Goal: Task Accomplishment & Management: Use online tool/utility

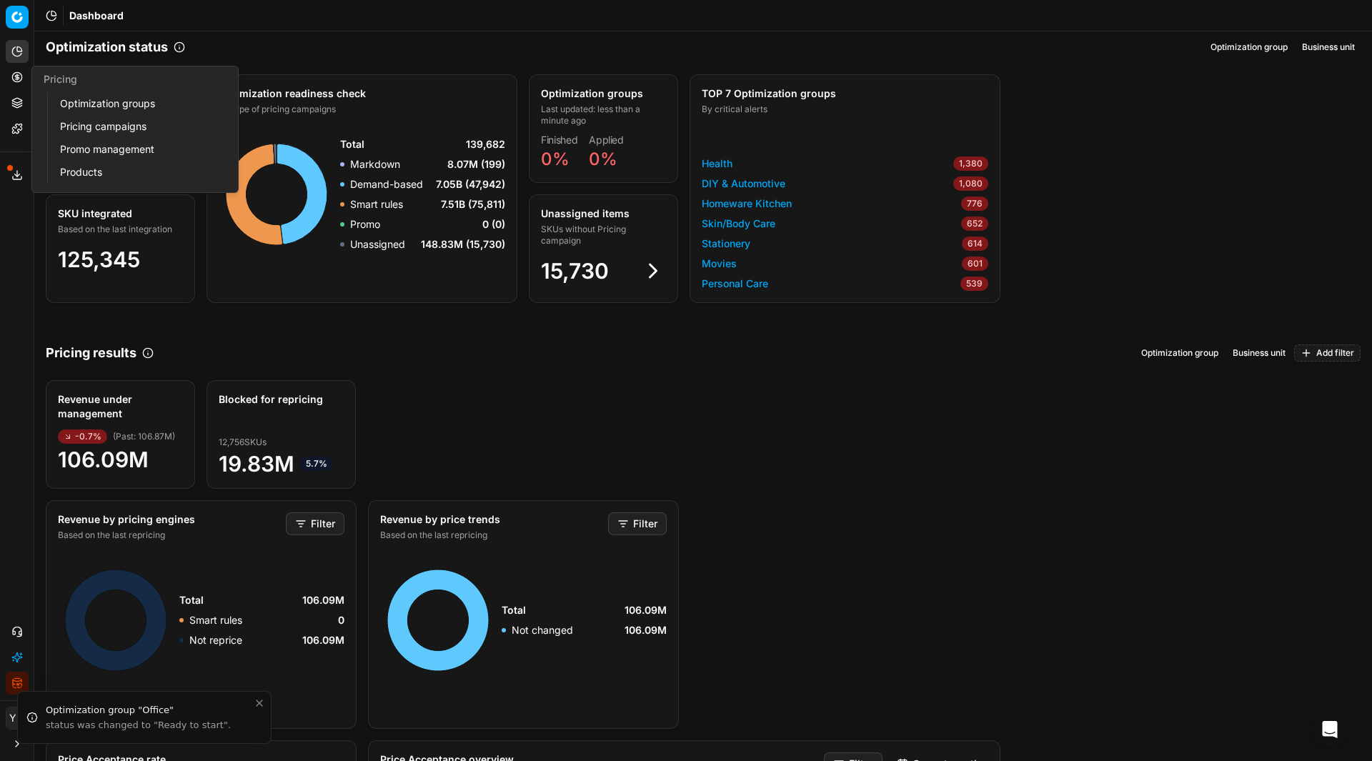
click at [82, 101] on link "Optimization groups" at bounding box center [137, 104] width 166 height 20
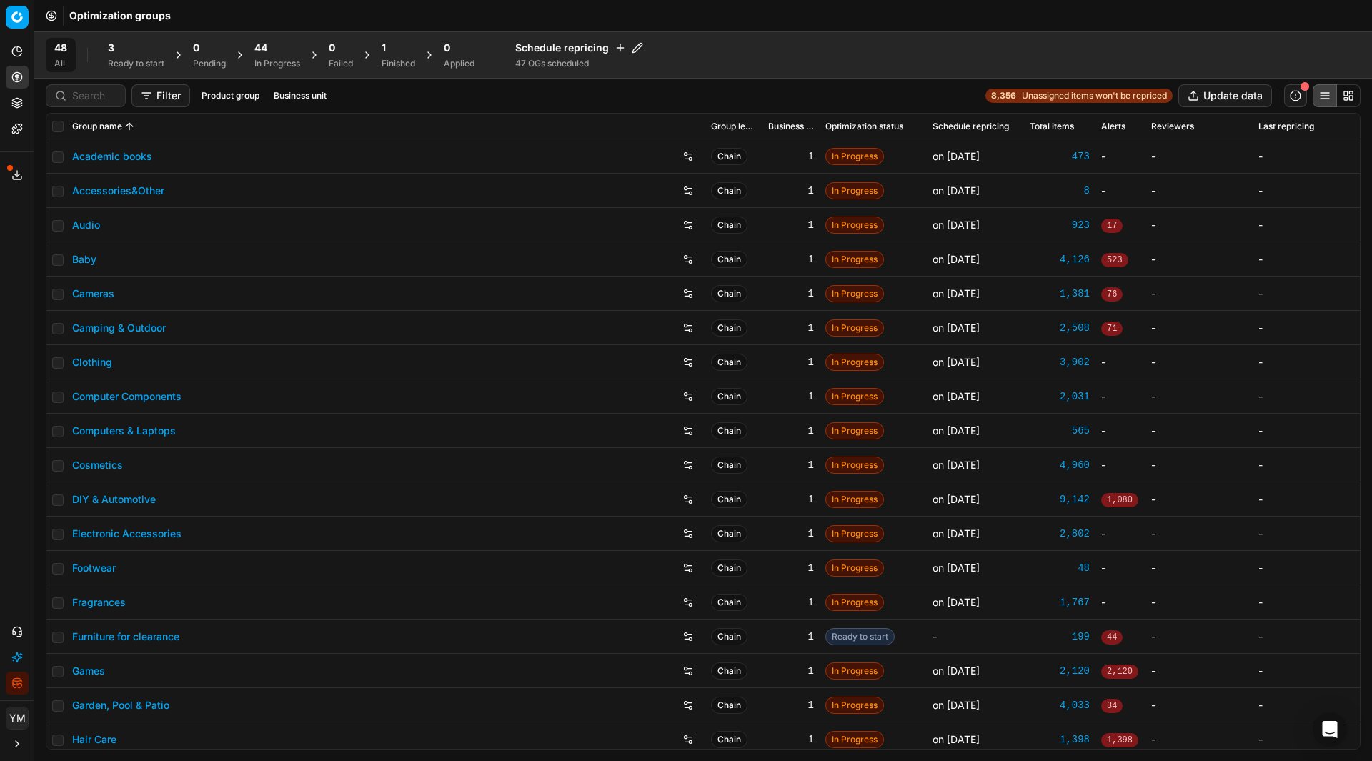
click at [121, 55] on div "3 Ready to start" at bounding box center [136, 55] width 56 height 29
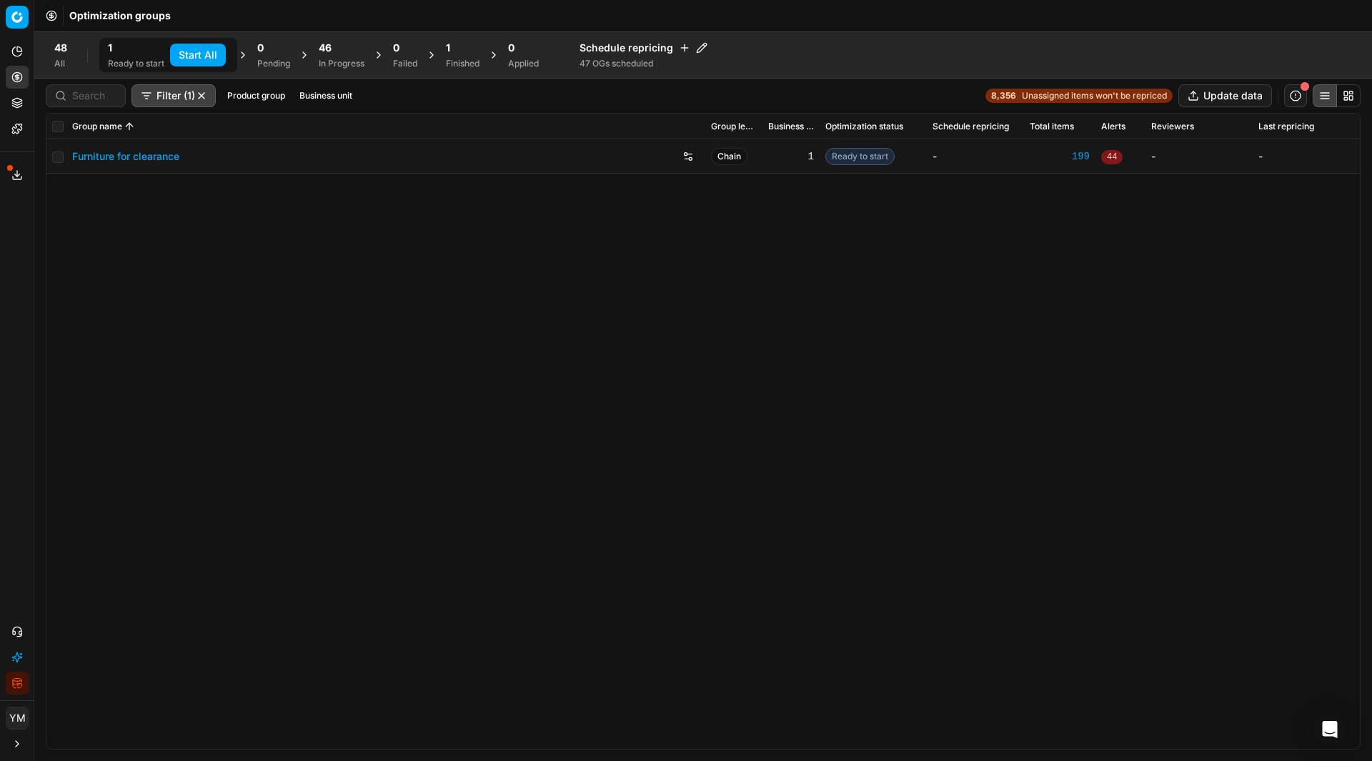
click at [204, 58] on button "Start All" at bounding box center [198, 55] width 56 height 23
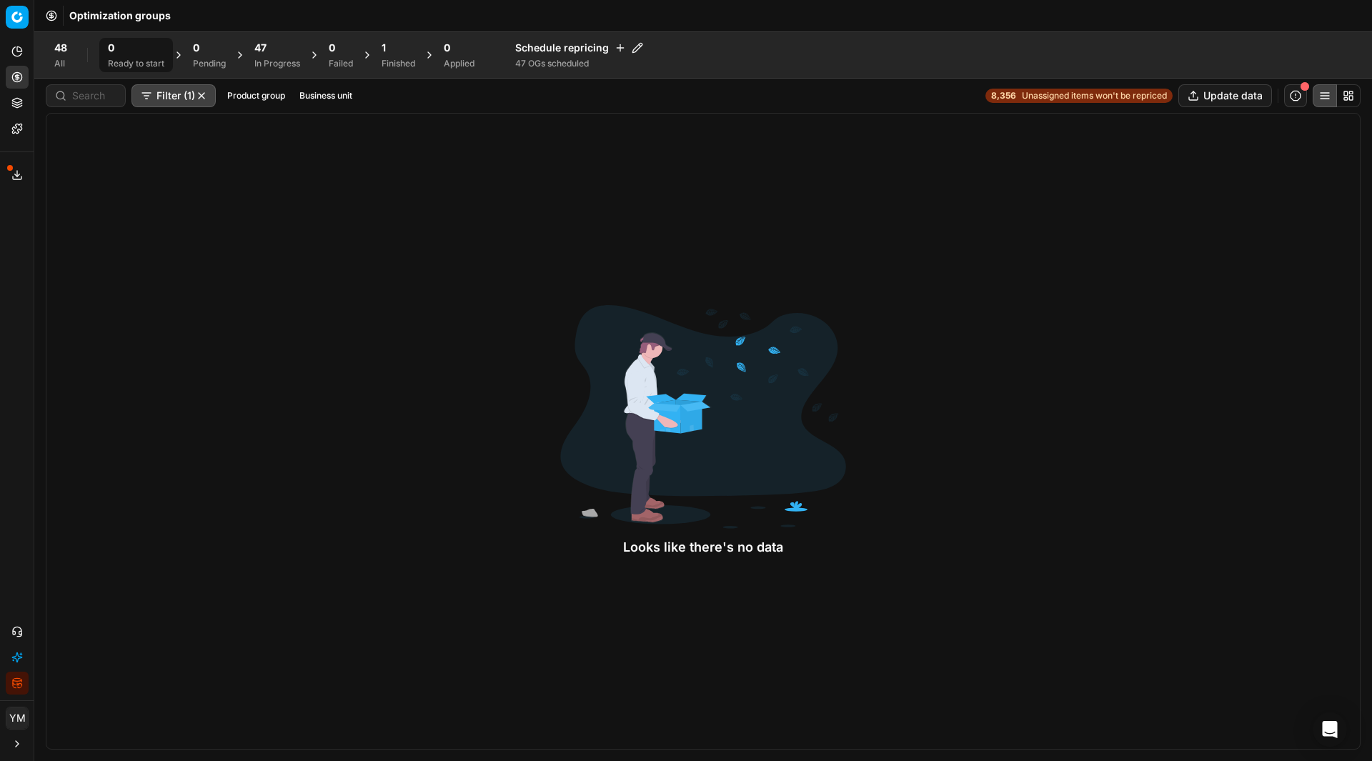
click at [266, 44] on span "47" at bounding box center [260, 48] width 12 height 14
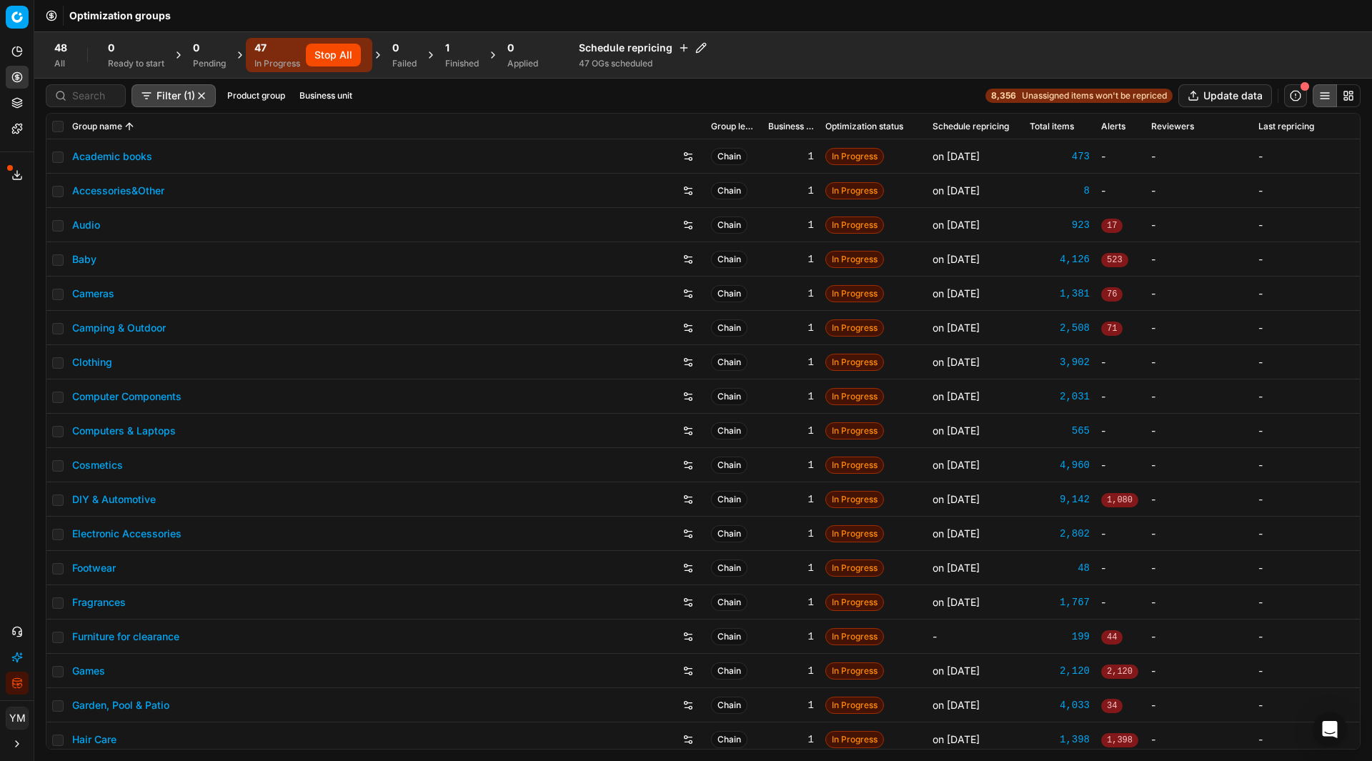
click at [465, 61] on div "Finished" at bounding box center [462, 63] width 34 height 11
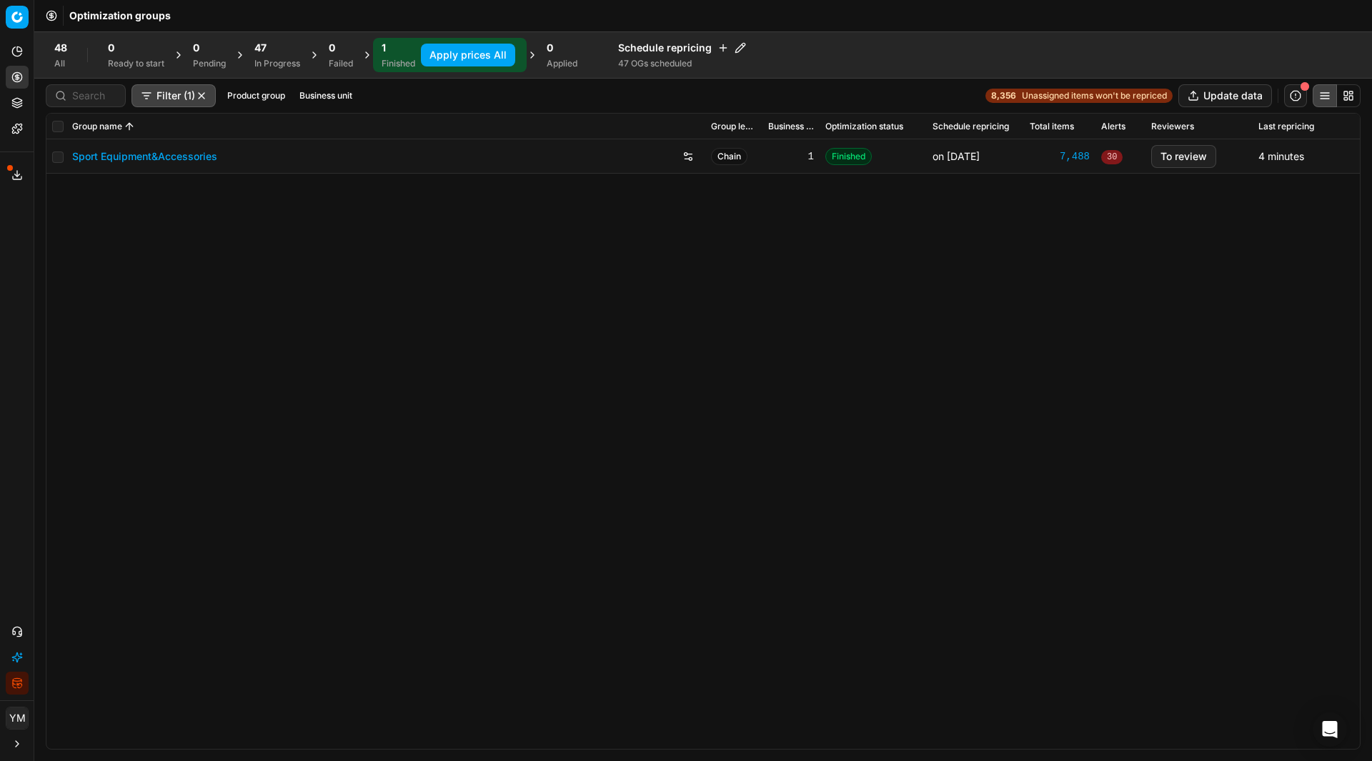
click at [480, 54] on button "Apply prices All" at bounding box center [468, 55] width 94 height 23
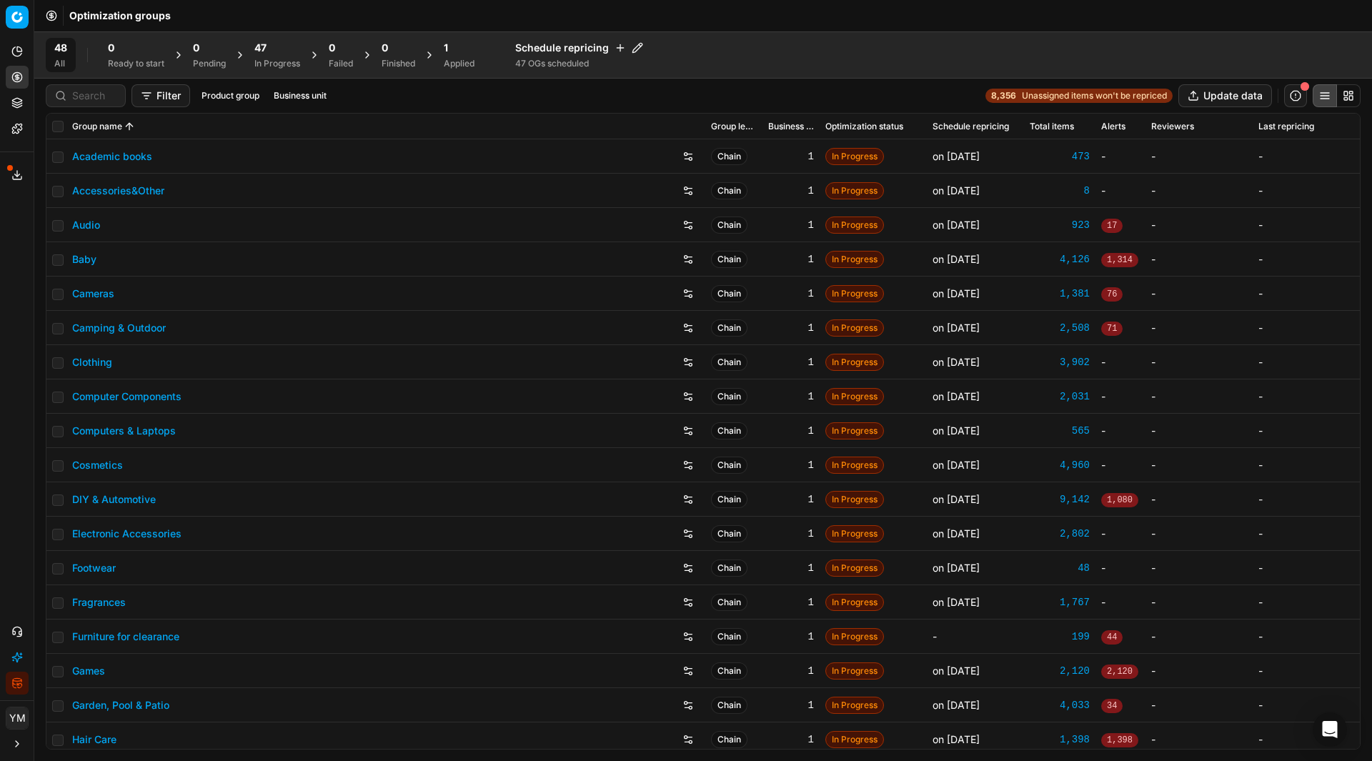
click at [454, 55] on div "1 Applied" at bounding box center [459, 55] width 31 height 29
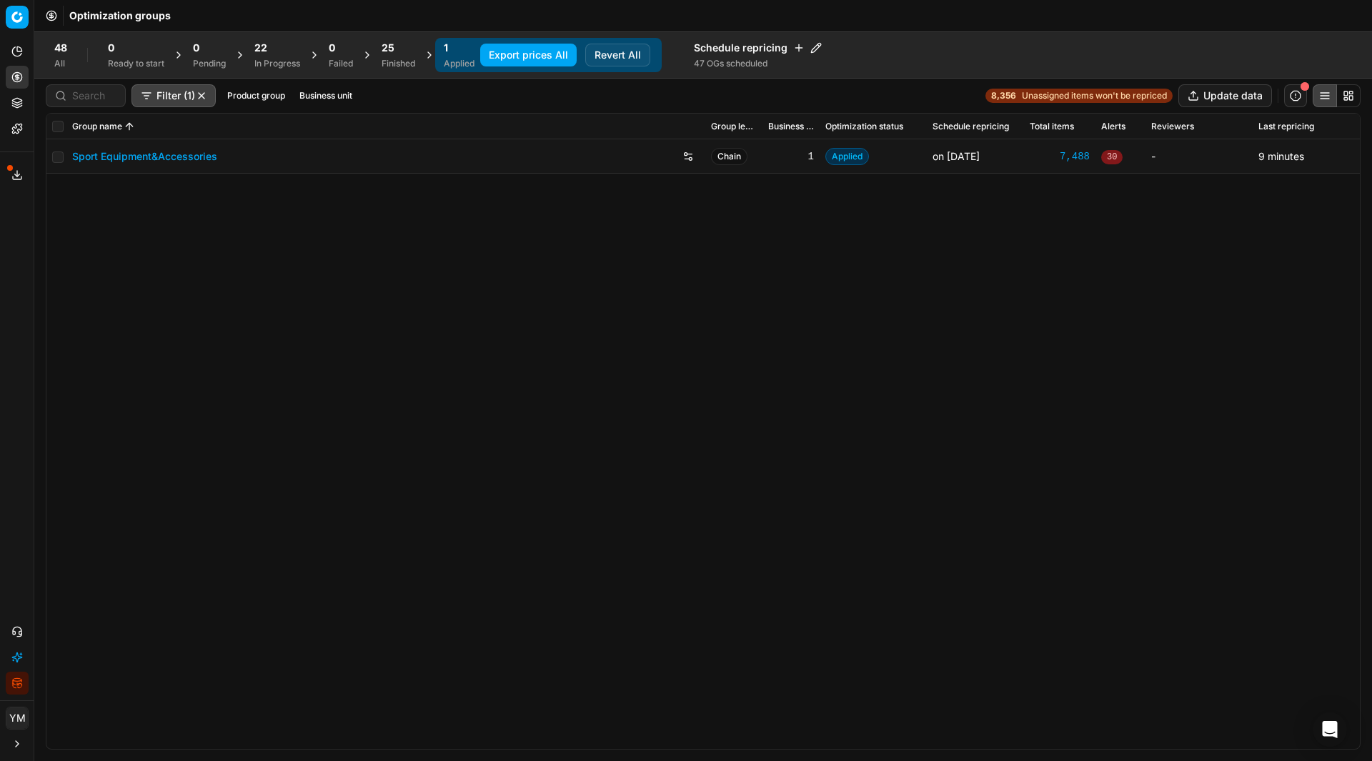
click at [184, 455] on div "Sport Equipment&Accessories Chain 1 Applied on [DATE] 7,488 30 - 9 minutes" at bounding box center [702, 443] width 1313 height 609
click at [396, 298] on div "Sport Equipment&Accessories Chain 1 Applied on [DATE] 7,488 30 - 9 minutes" at bounding box center [702, 443] width 1313 height 609
click at [351, 259] on div "Sport Equipment&Accessories Chain 1 on [DATE] -" at bounding box center [702, 443] width 1313 height 609
click at [400, 67] on div "Finished" at bounding box center [398, 63] width 34 height 11
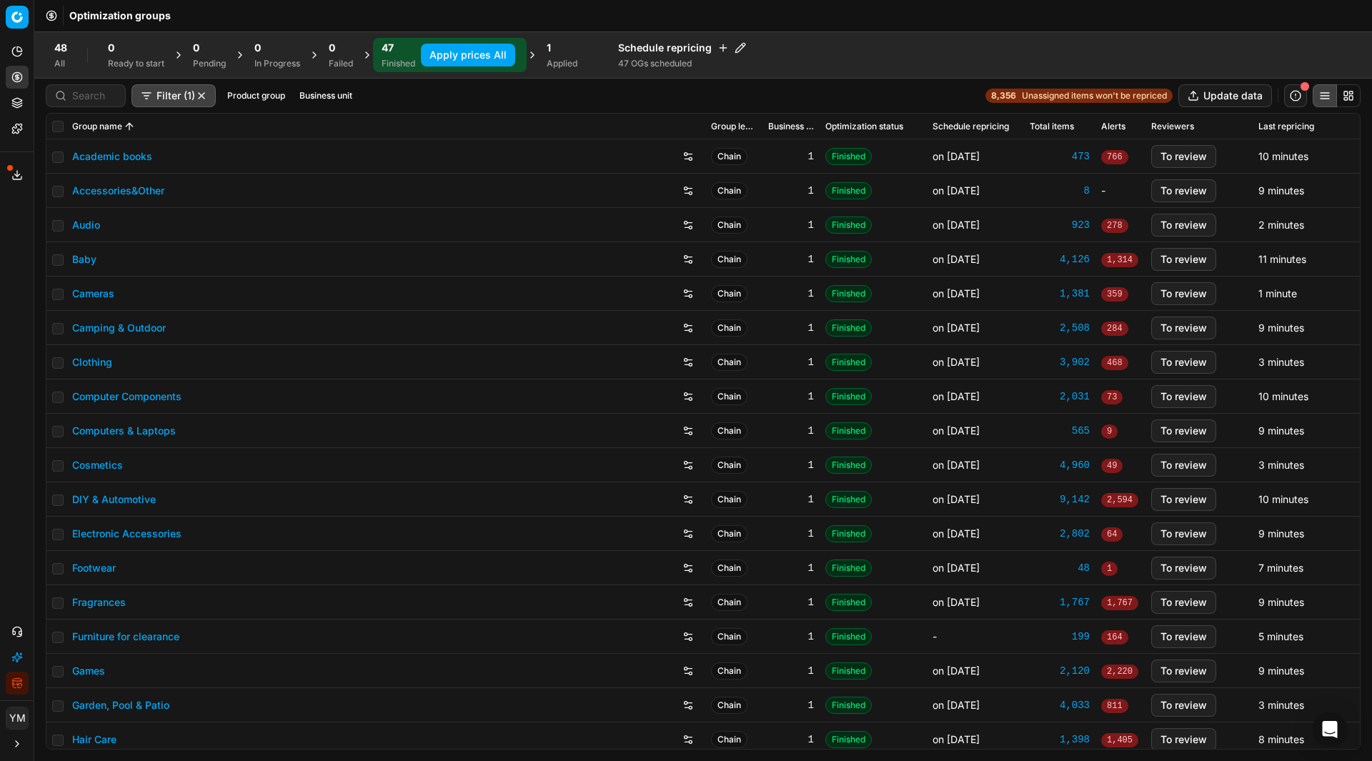
click at [485, 61] on button "Apply prices All" at bounding box center [468, 55] width 94 height 23
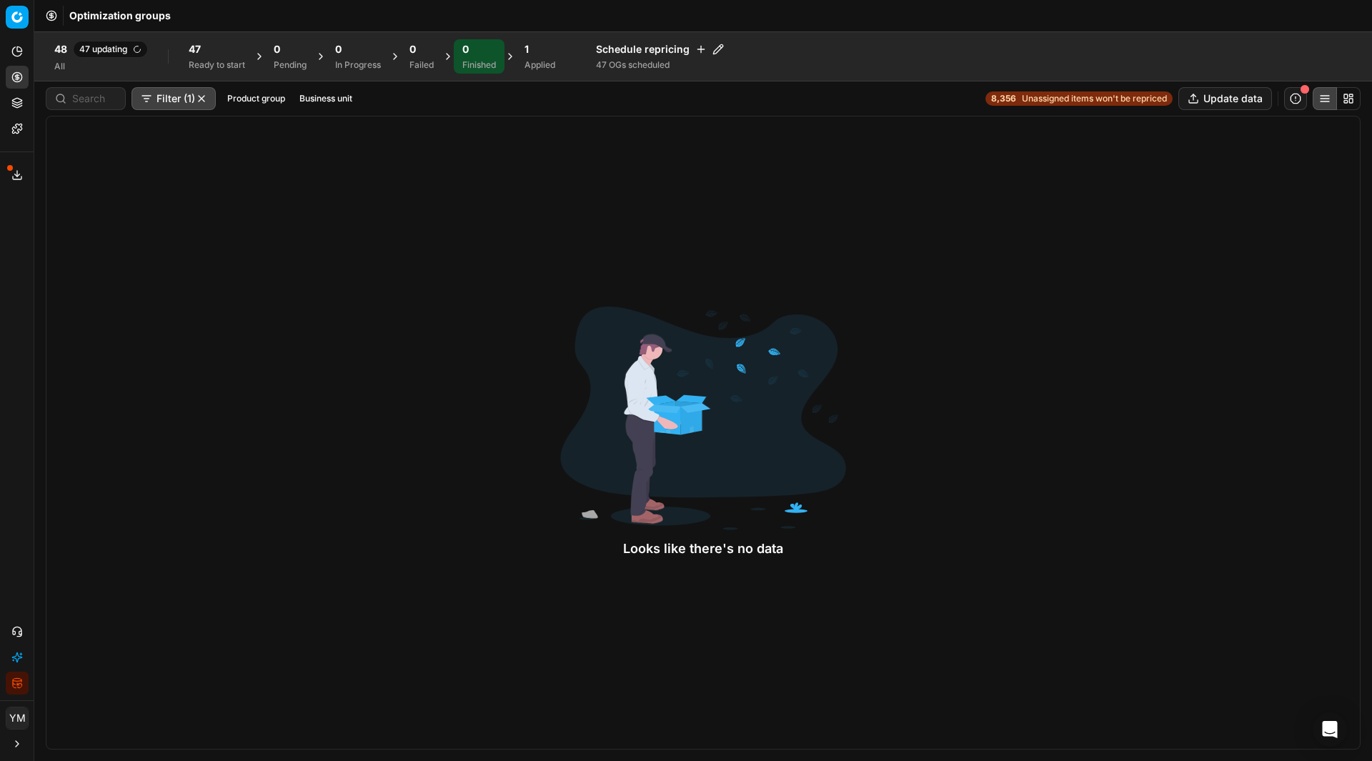
click at [536, 59] on div "1 Applied" at bounding box center [539, 56] width 31 height 29
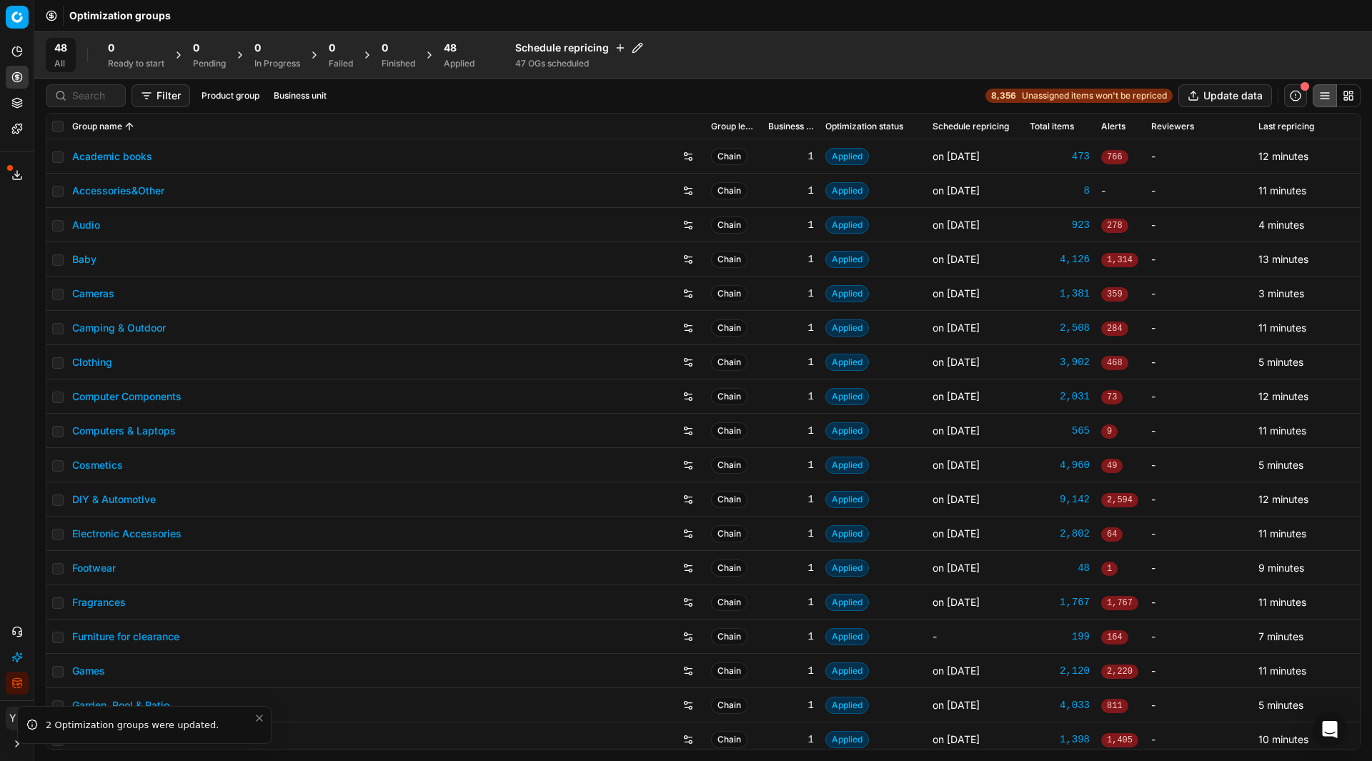
click at [451, 50] on span "48" at bounding box center [450, 48] width 13 height 14
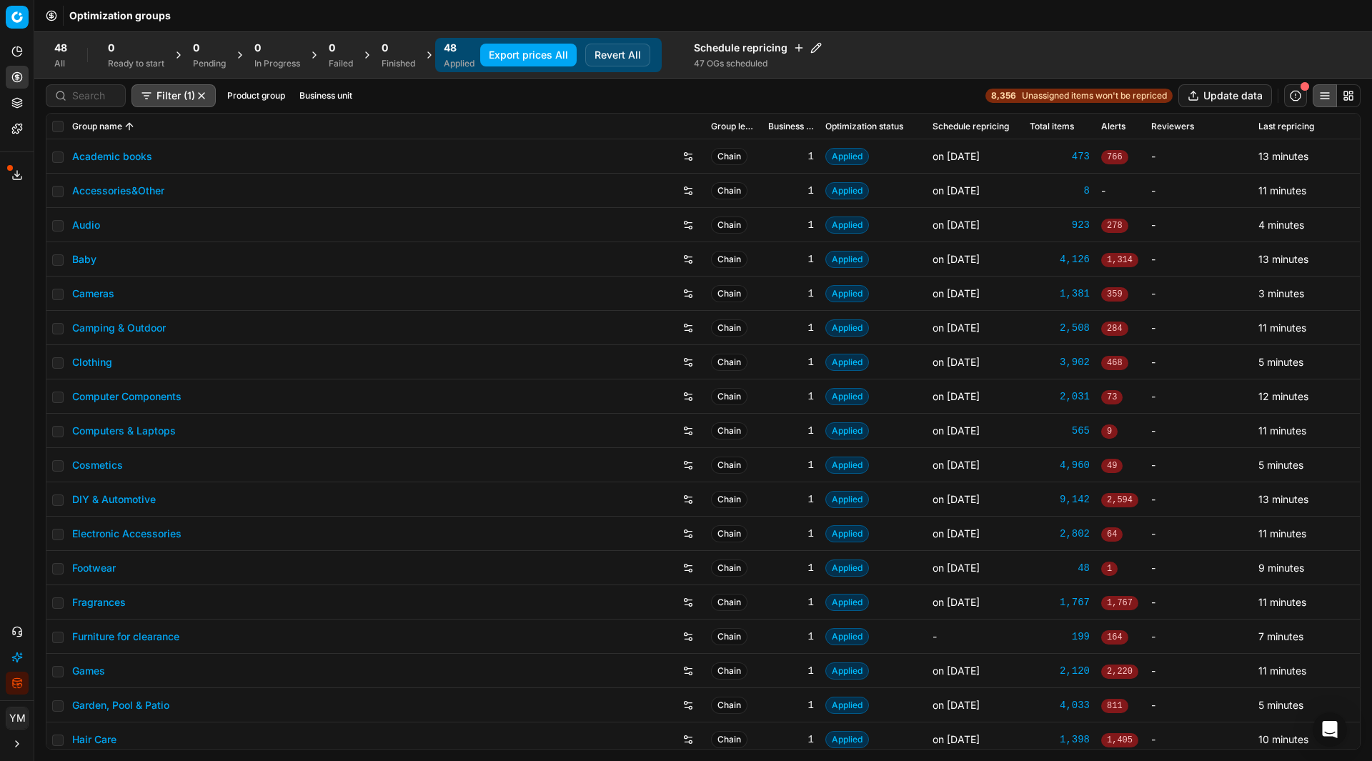
click at [541, 51] on button "Export prices All" at bounding box center [528, 55] width 96 height 23
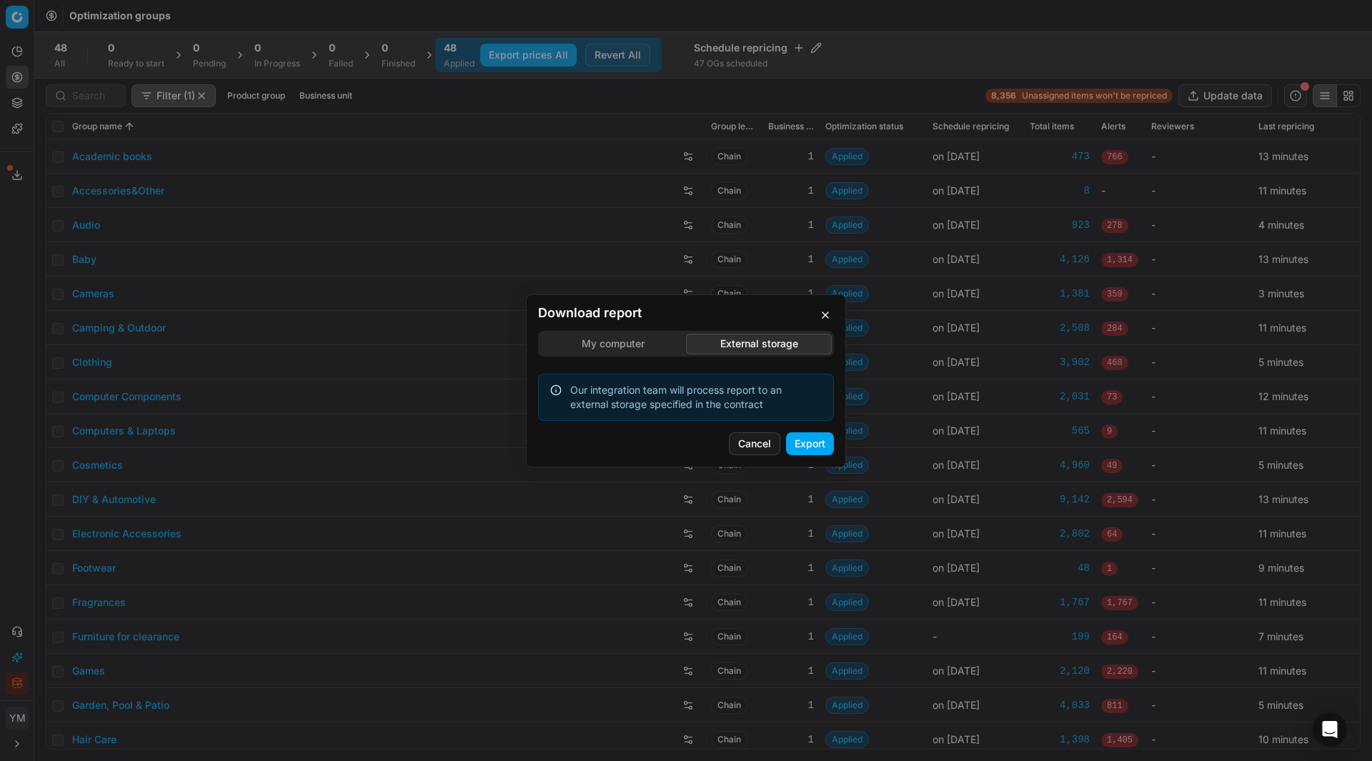
click at [766, 269] on div "Download report My computer External storage Our integration team will process …" at bounding box center [686, 380] width 1372 height 761
click at [807, 445] on button "Export" at bounding box center [810, 443] width 48 height 23
